Goal: Task Accomplishment & Management: Manage account settings

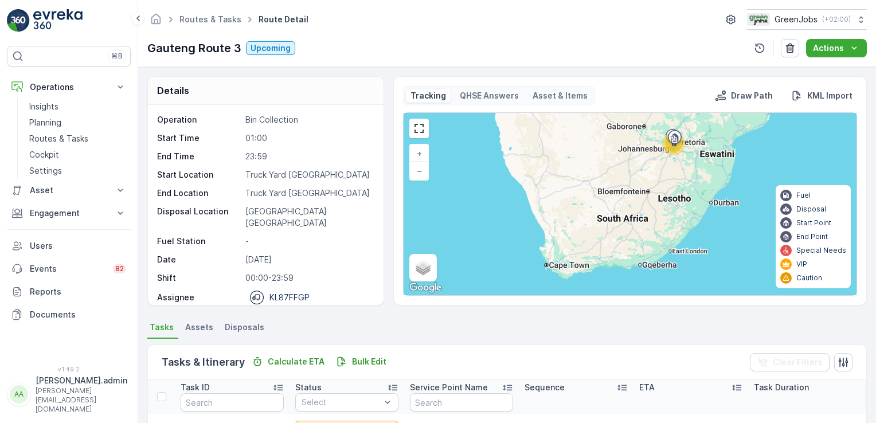
scroll to position [77, 0]
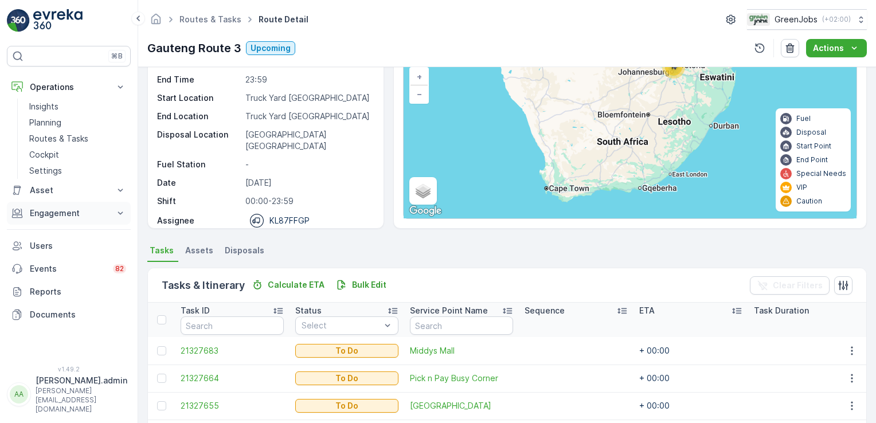
click at [63, 210] on p "Engagement" at bounding box center [69, 213] width 78 height 11
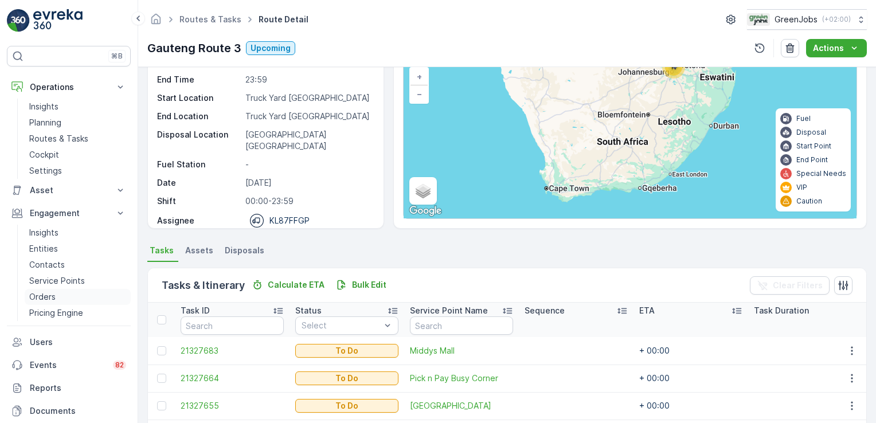
click at [49, 295] on p "Orders" at bounding box center [42, 296] width 26 height 11
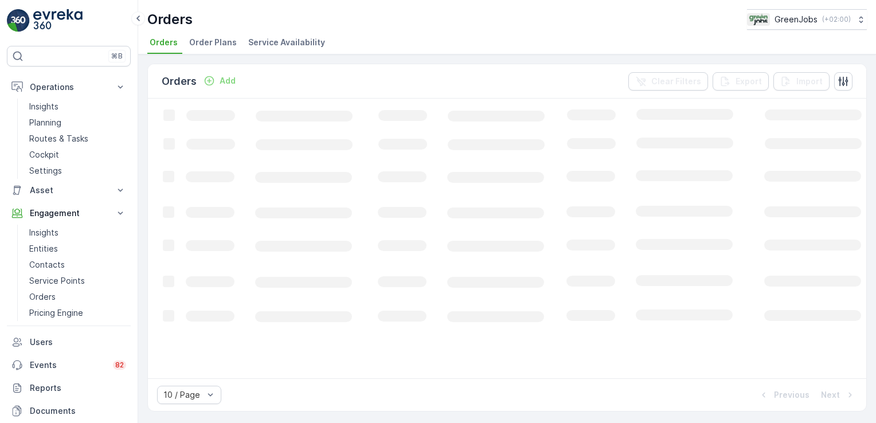
click at [217, 45] on span "Order Plans" at bounding box center [213, 42] width 48 height 11
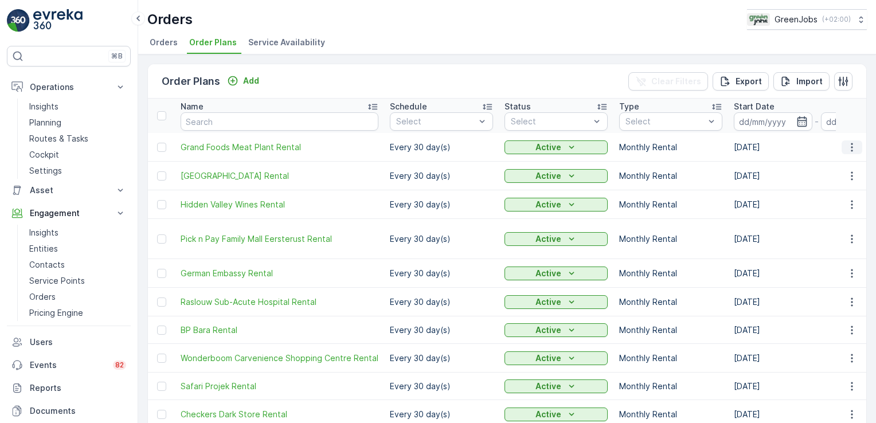
click at [846, 142] on icon "button" at bounding box center [851, 147] width 11 height 11
click at [832, 177] on span "Edit Order Plan" at bounding box center [831, 179] width 58 height 11
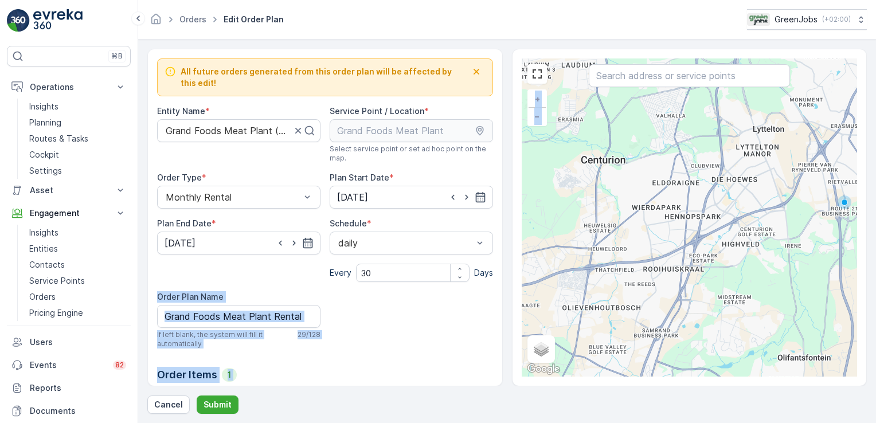
drag, startPoint x: 504, startPoint y: 300, endPoint x: 511, endPoint y: 364, distance: 64.6
click at [511, 364] on div "All future orders generated from this order plan will be affected by this edit!…" at bounding box center [506, 218] width 719 height 338
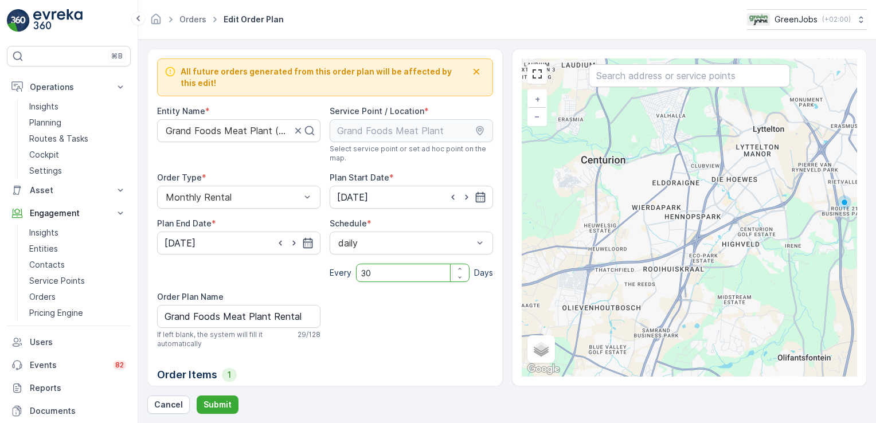
drag, startPoint x: 511, startPoint y: 364, endPoint x: 433, endPoint y: 302, distance: 100.4
click at [433, 302] on div "All future orders generated from this order plan will be affected by this edit!…" at bounding box center [325, 268] width 336 height 421
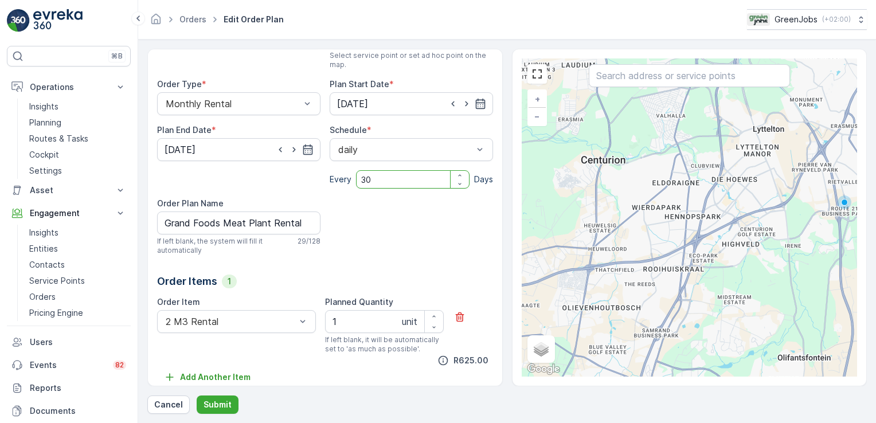
scroll to position [102, 0]
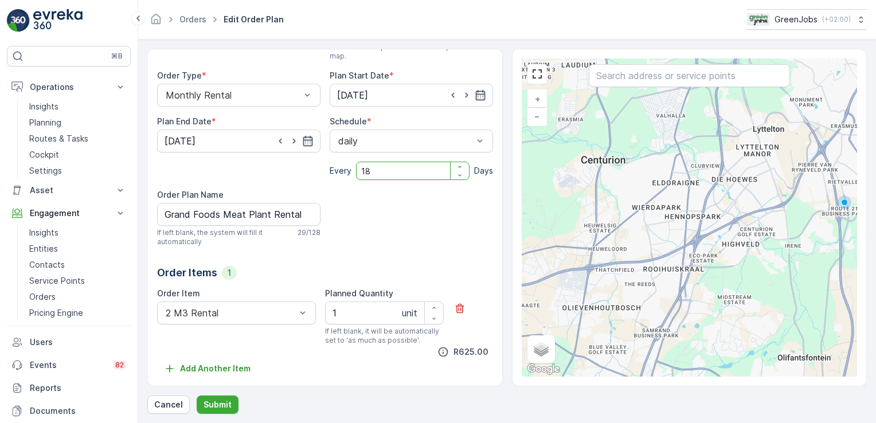
type input "1"
type input "30"
click at [431, 304] on icon "button" at bounding box center [434, 307] width 7 height 7
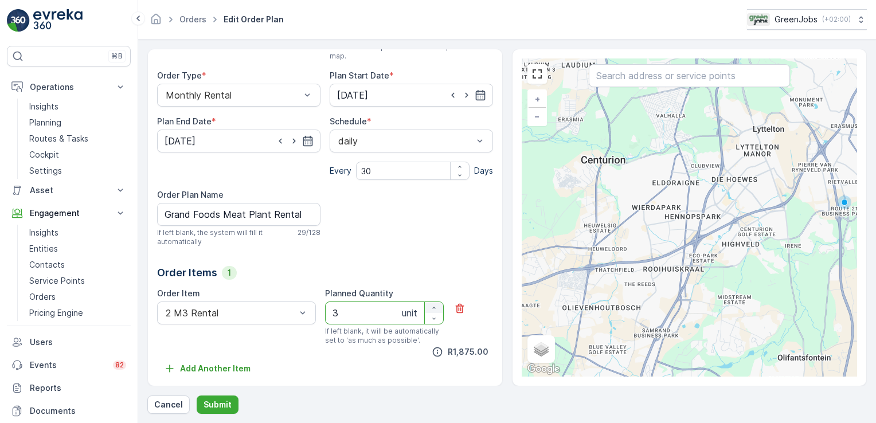
type Quantity "4"
click at [229, 402] on button "Submit" at bounding box center [218, 405] width 42 height 18
